Goal: Information Seeking & Learning: Find contact information

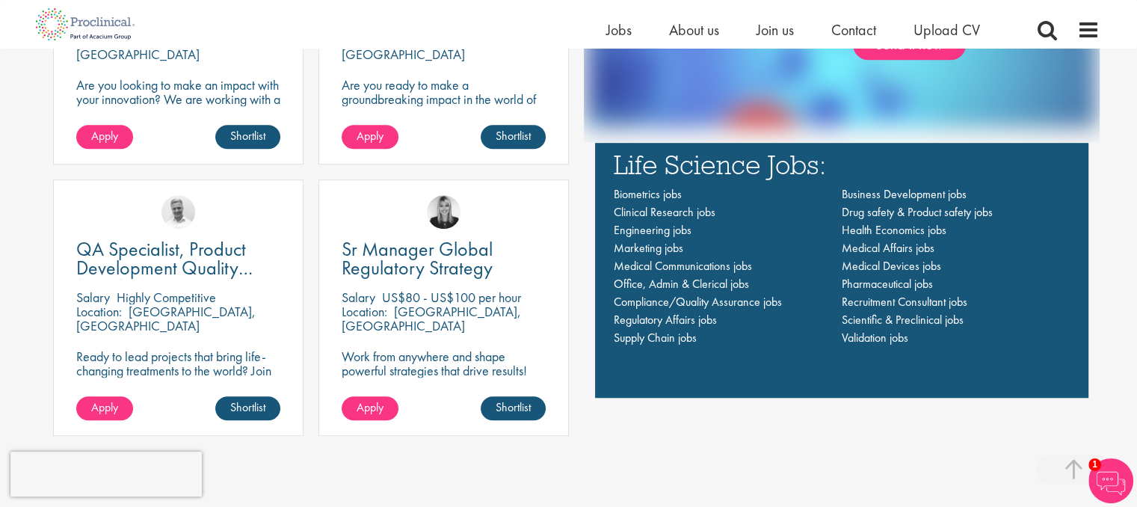
scroll to position [1047, 0]
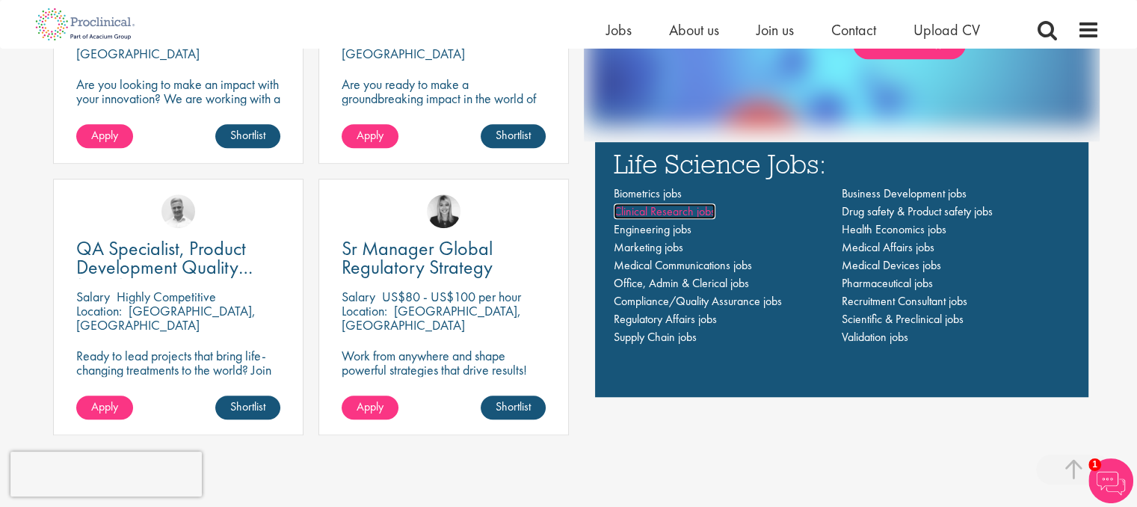
click at [643, 209] on span "Clinical Research jobs" at bounding box center [665, 211] width 102 height 16
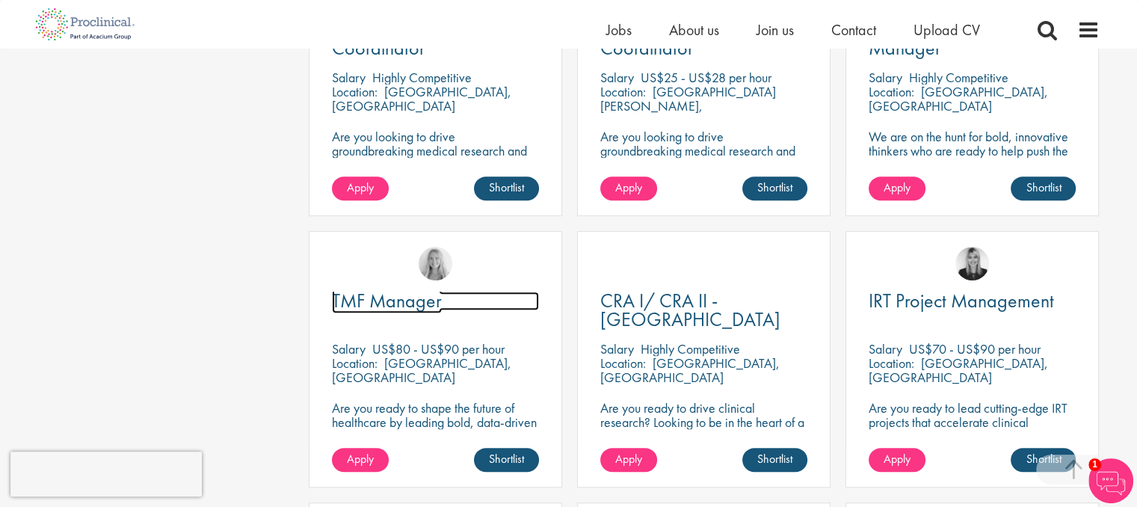
scroll to position [449, 0]
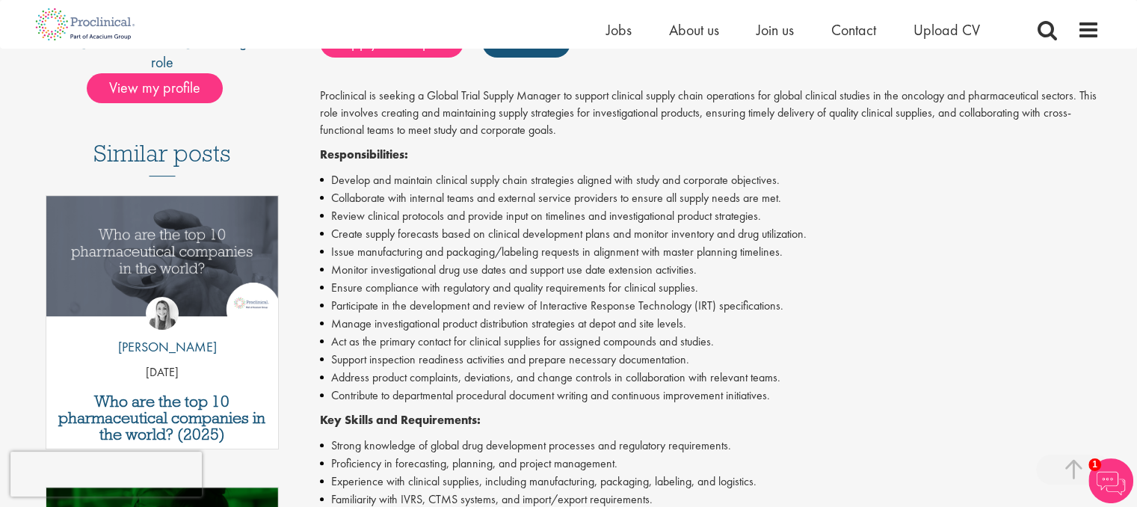
scroll to position [449, 0]
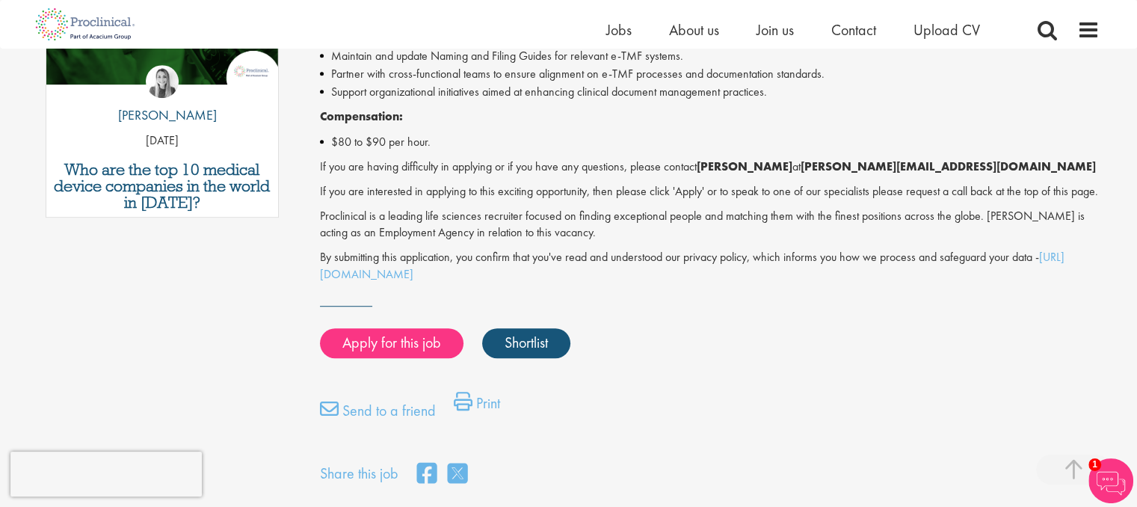
scroll to position [823, 0]
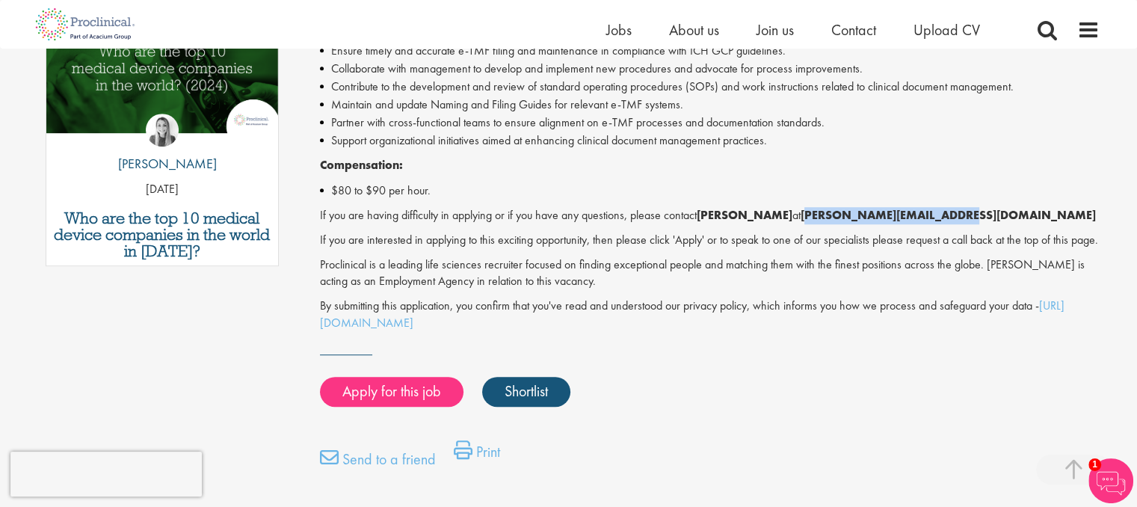
drag, startPoint x: 805, startPoint y: 215, endPoint x: 942, endPoint y: 202, distance: 138.2
copy strong "[PERSON_NAME][EMAIL_ADDRESS][DOMAIN_NAME]"
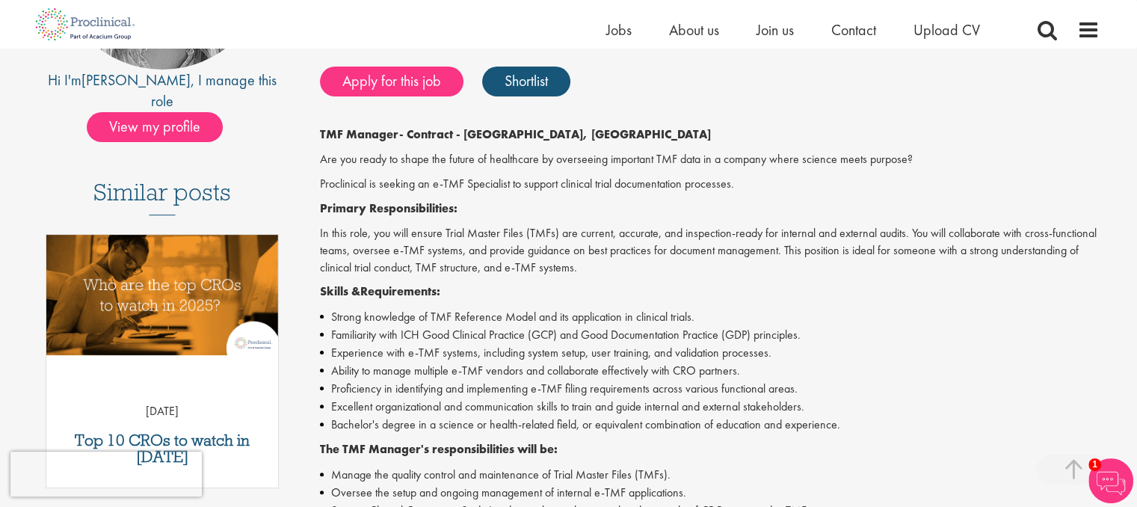
scroll to position [224, 0]
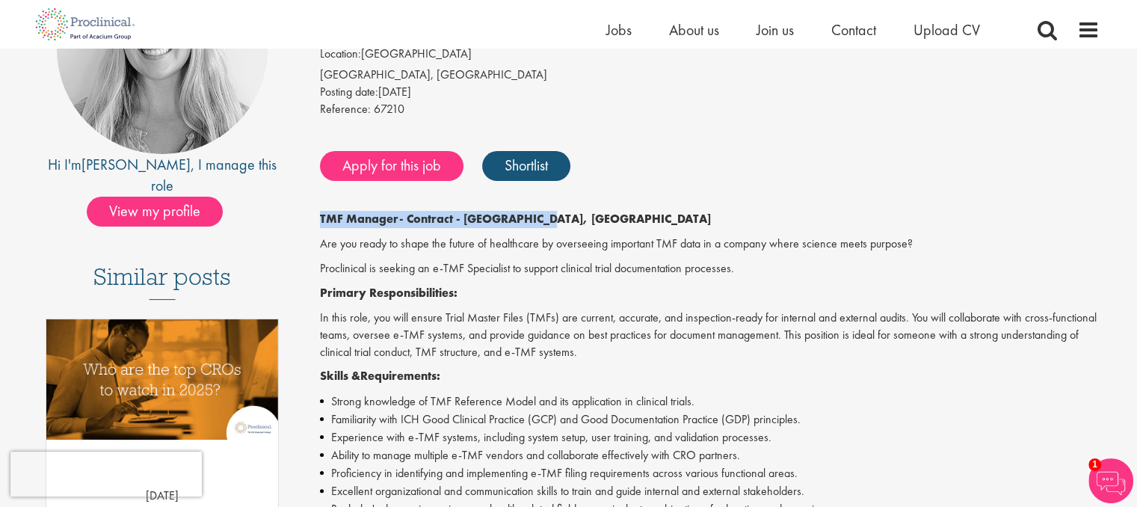
drag, startPoint x: 320, startPoint y: 215, endPoint x: 565, endPoint y: 212, distance: 244.5
click at [565, 212] on p "TMF Manager - Contract - [GEOGRAPHIC_DATA], [GEOGRAPHIC_DATA]" at bounding box center [710, 219] width 780 height 17
copy p "TMF Manager - Contract - [GEOGRAPHIC_DATA], [GEOGRAPHIC_DATA]"
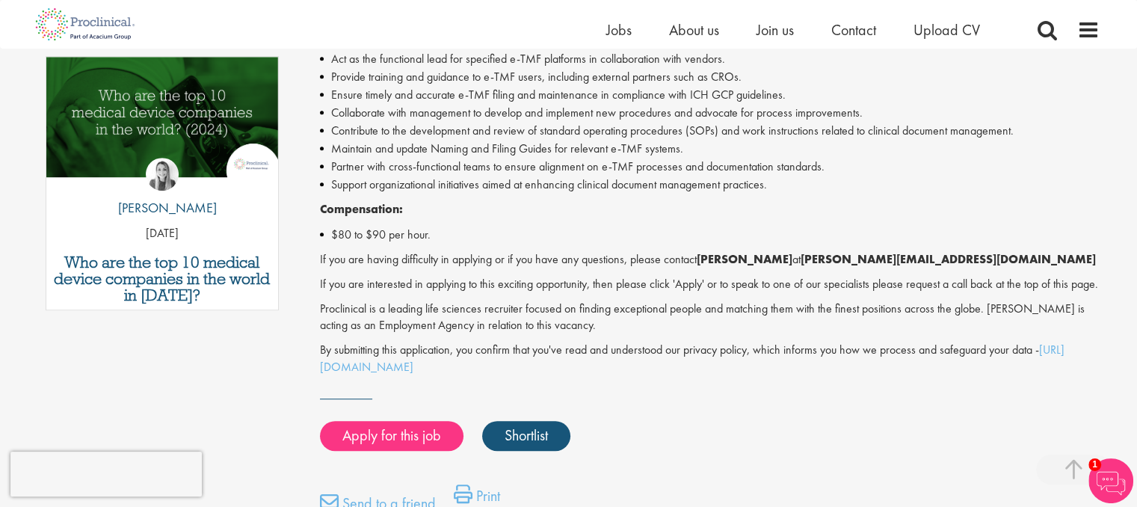
scroll to position [897, 0]
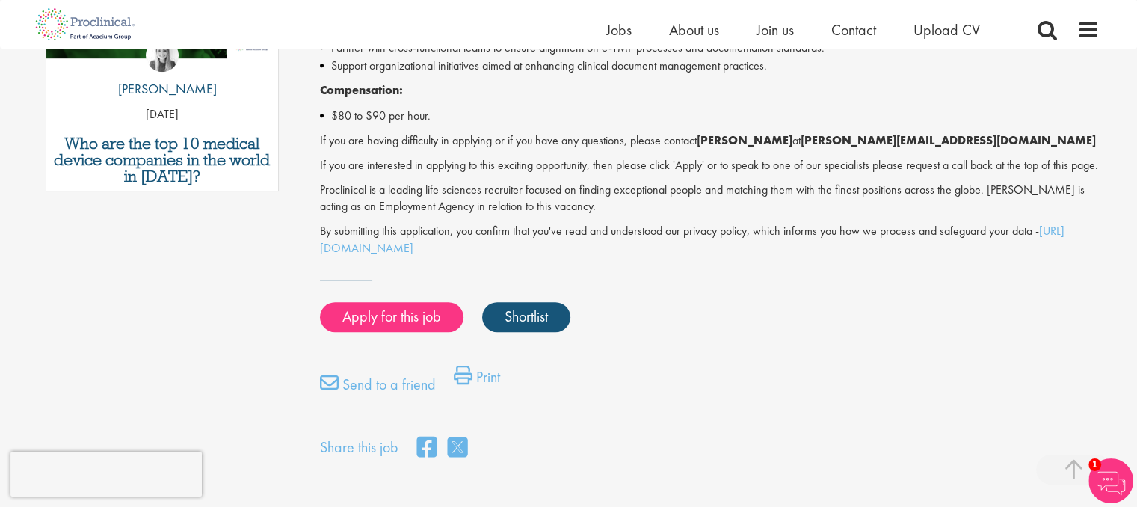
drag, startPoint x: 701, startPoint y: 137, endPoint x: 790, endPoint y: 138, distance: 88.2
click at [790, 138] on p "If you are having difficulty in applying or if you have any questions, please c…" at bounding box center [710, 140] width 780 height 17
copy p "[PERSON_NAME]"
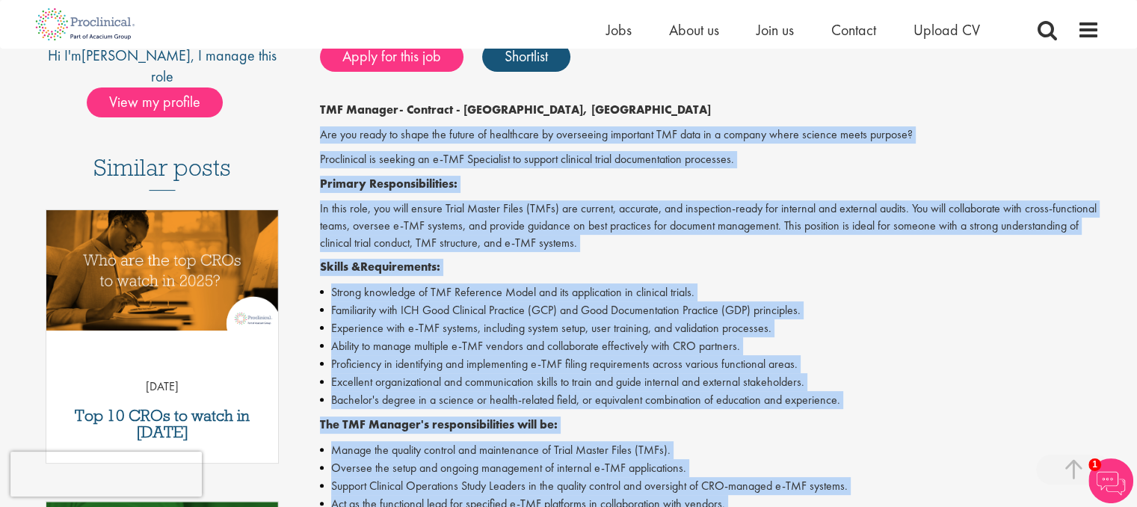
scroll to position [224, 0]
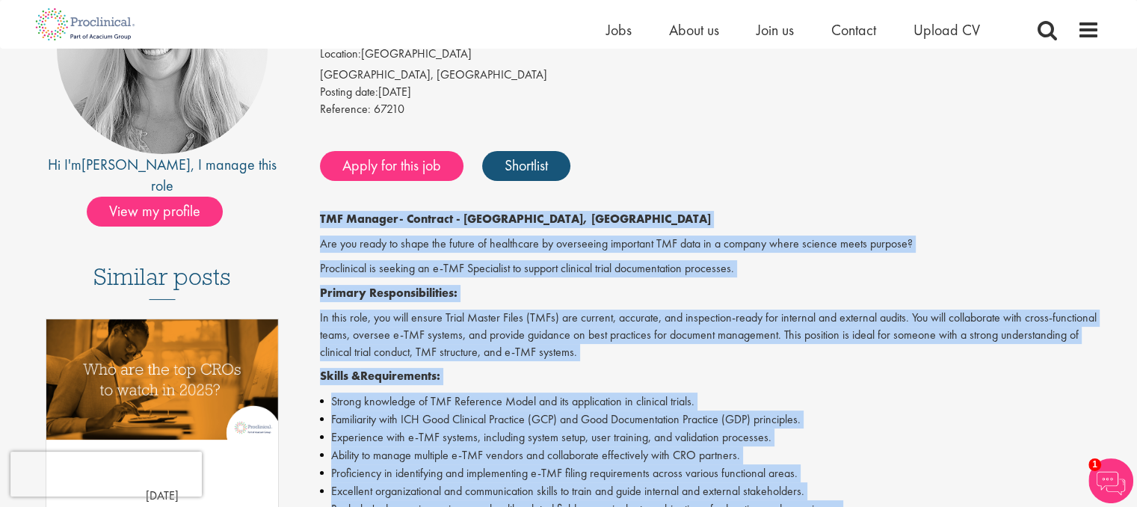
drag, startPoint x: 396, startPoint y: 294, endPoint x: 315, endPoint y: 214, distance: 113.7
copy div "TMF Manager - Contract - [GEOGRAPHIC_DATA], [GEOGRAPHIC_DATA] Are you ready to …"
